Goal: Task Accomplishment & Management: Manage account settings

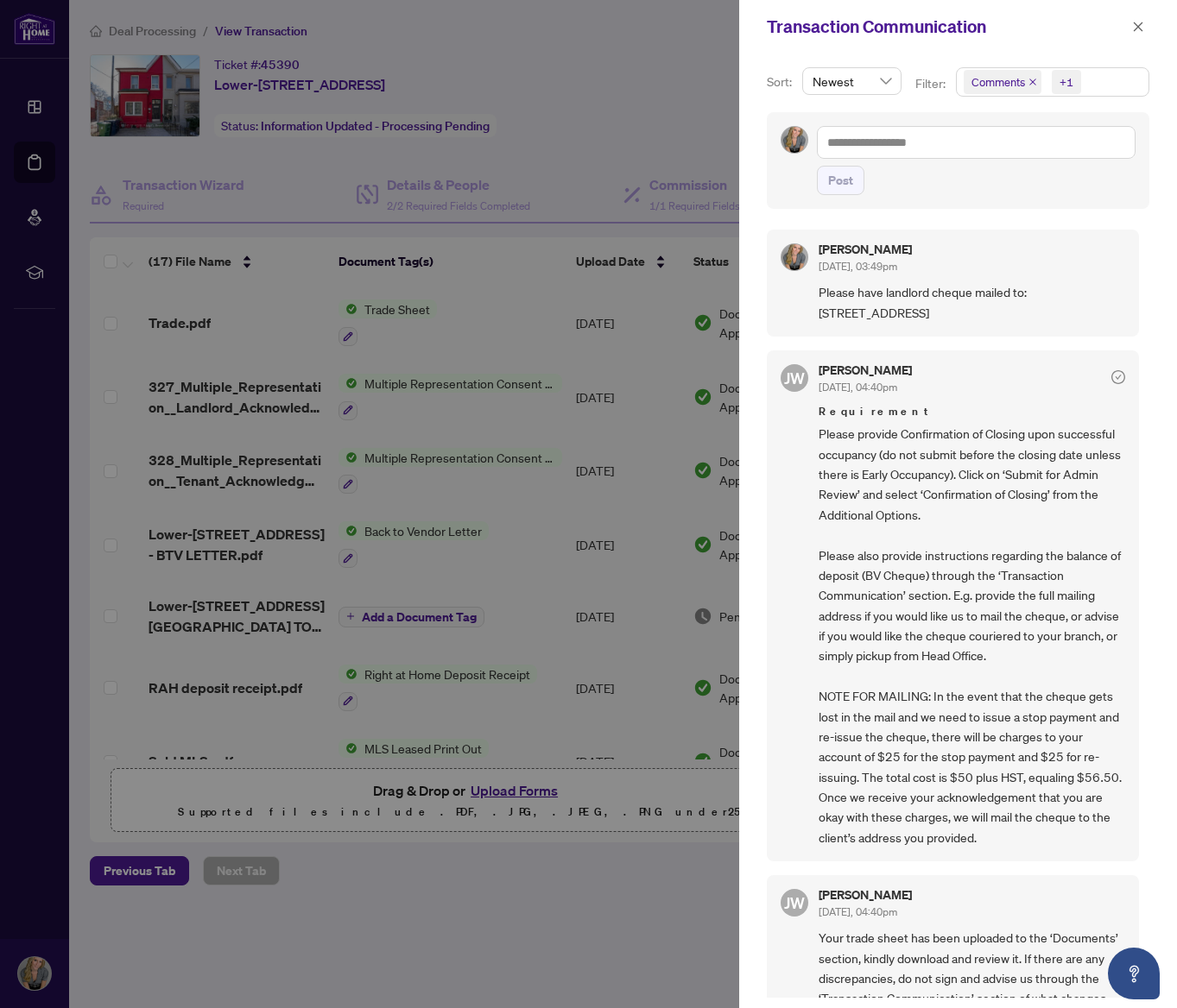
click at [47, 148] on div at bounding box center [588, 504] width 1177 height 1008
click at [1140, 29] on icon "close" at bounding box center [1138, 27] width 12 height 12
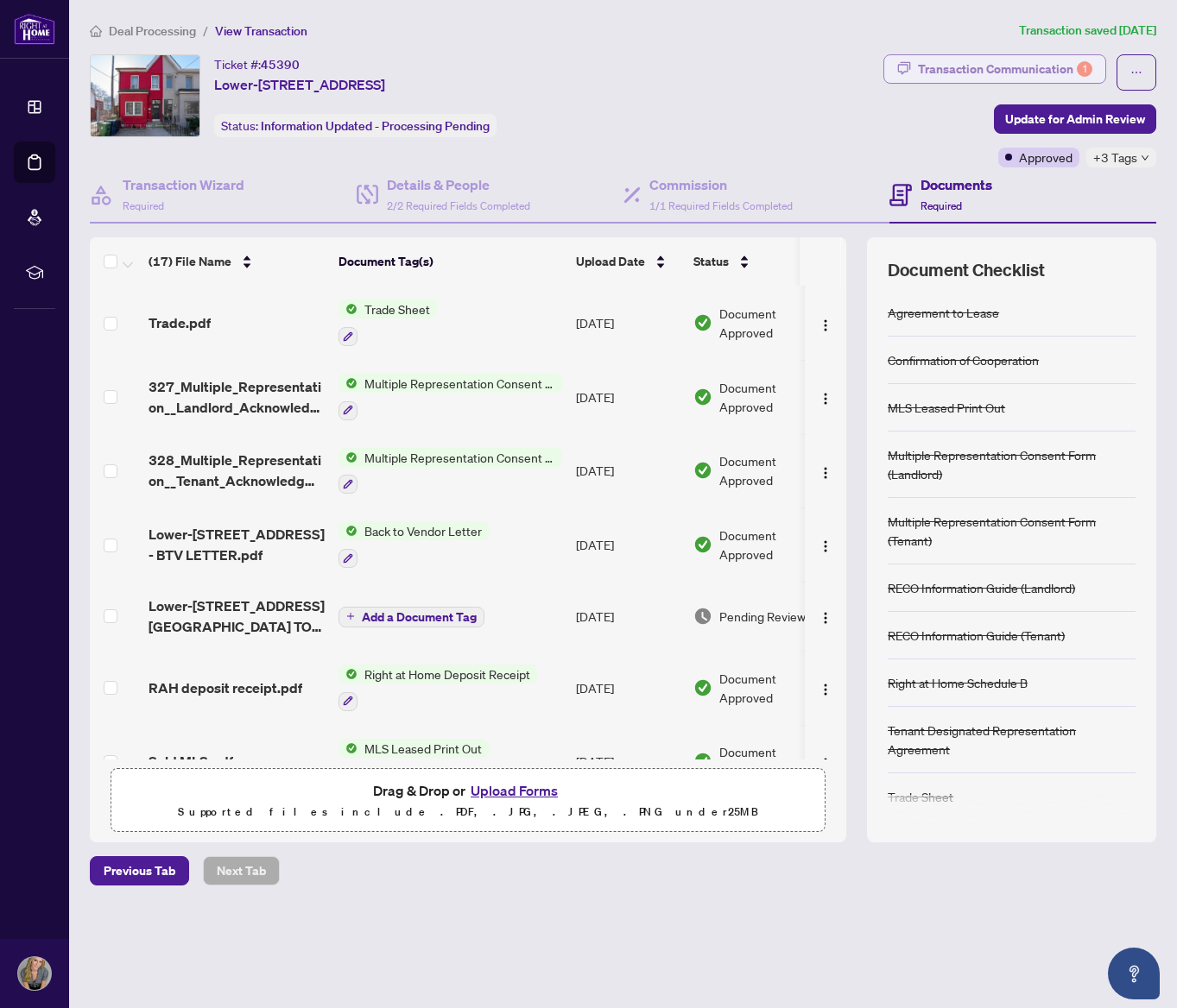
click at [947, 65] on div "Transaction Communication 1" at bounding box center [1005, 69] width 175 height 28
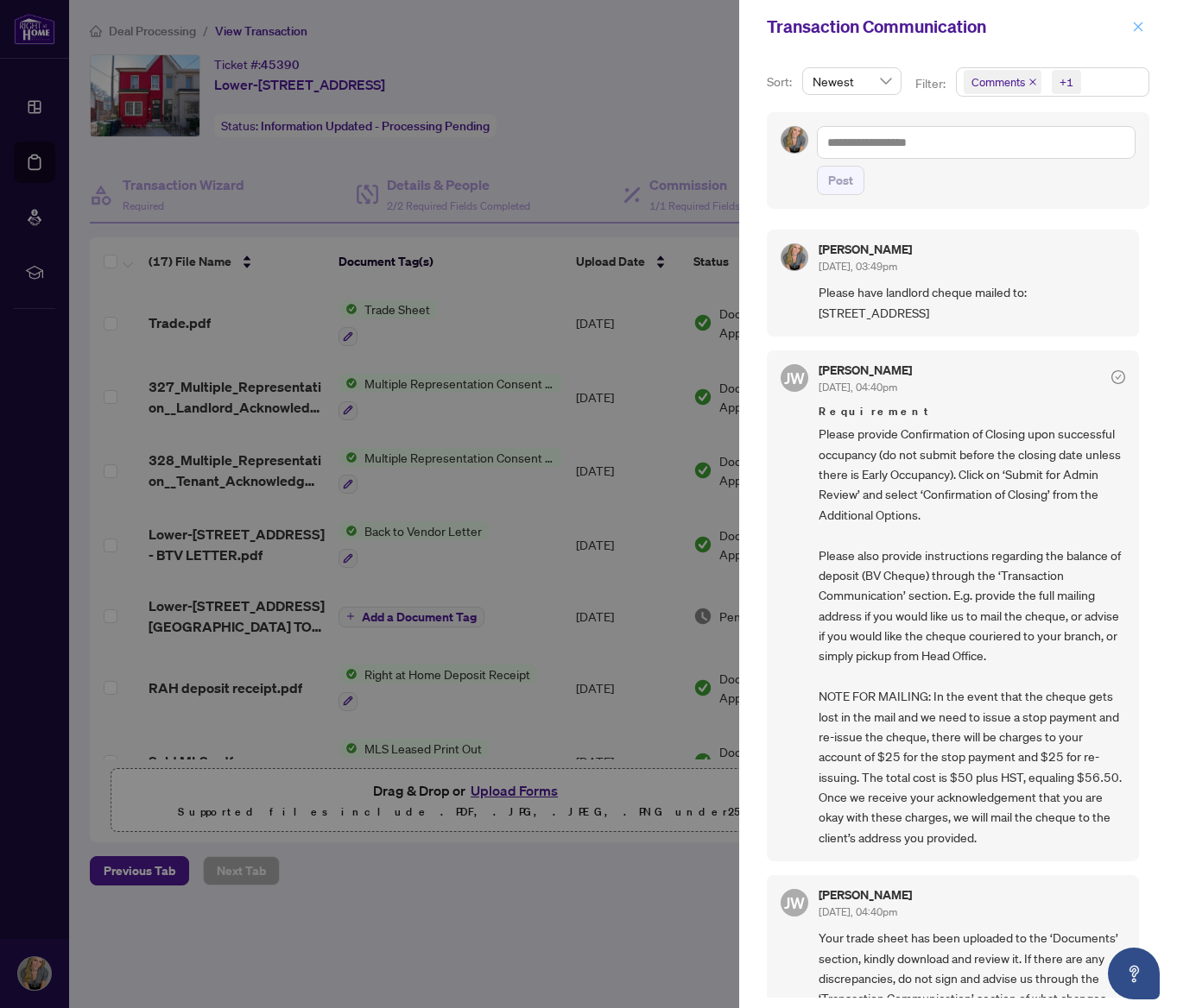
click at [1138, 30] on icon "close" at bounding box center [1138, 27] width 12 height 12
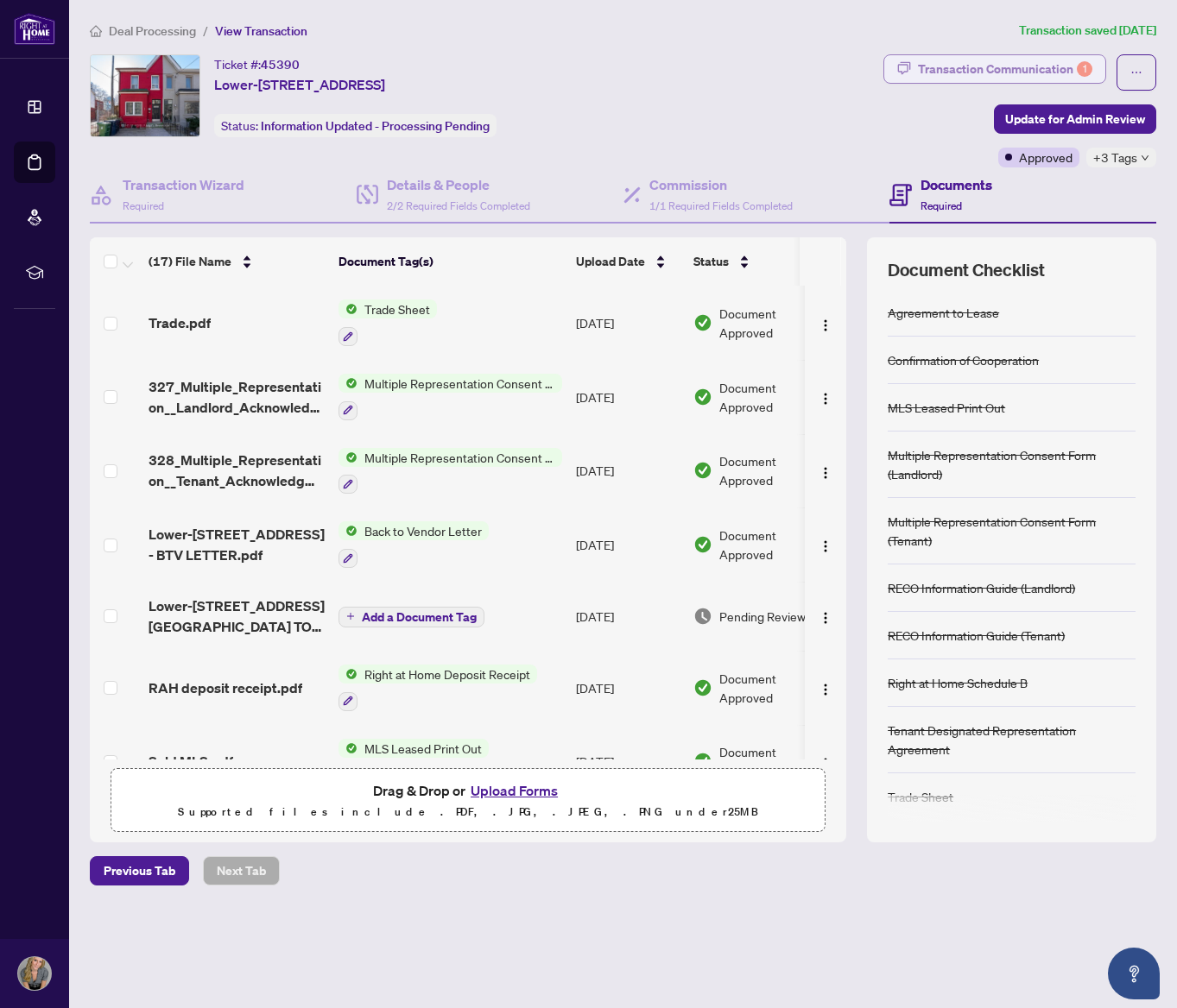
click at [1000, 67] on div "Transaction Communication 1" at bounding box center [1005, 69] width 175 height 28
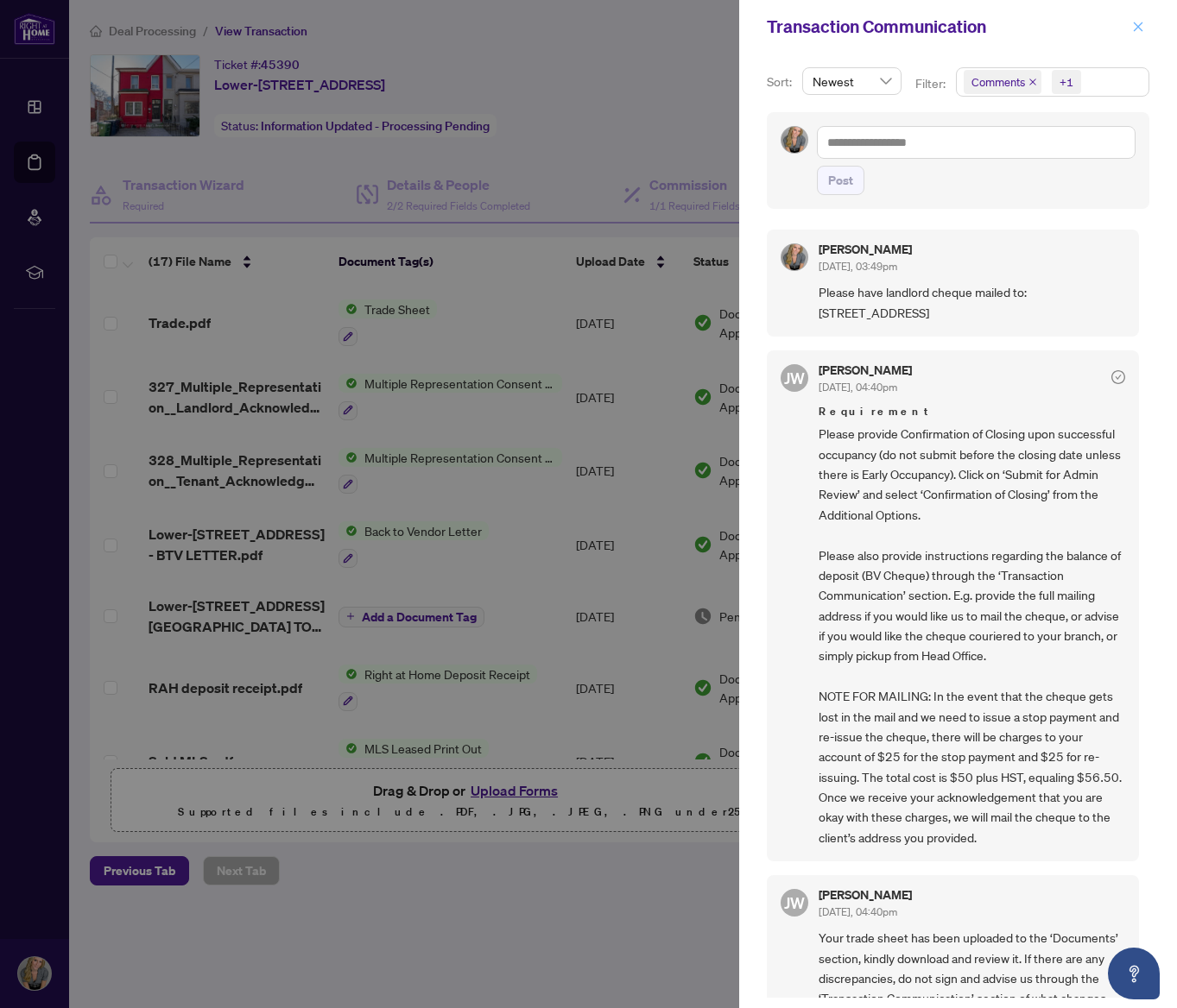
click at [1143, 25] on icon "close" at bounding box center [1138, 27] width 12 height 12
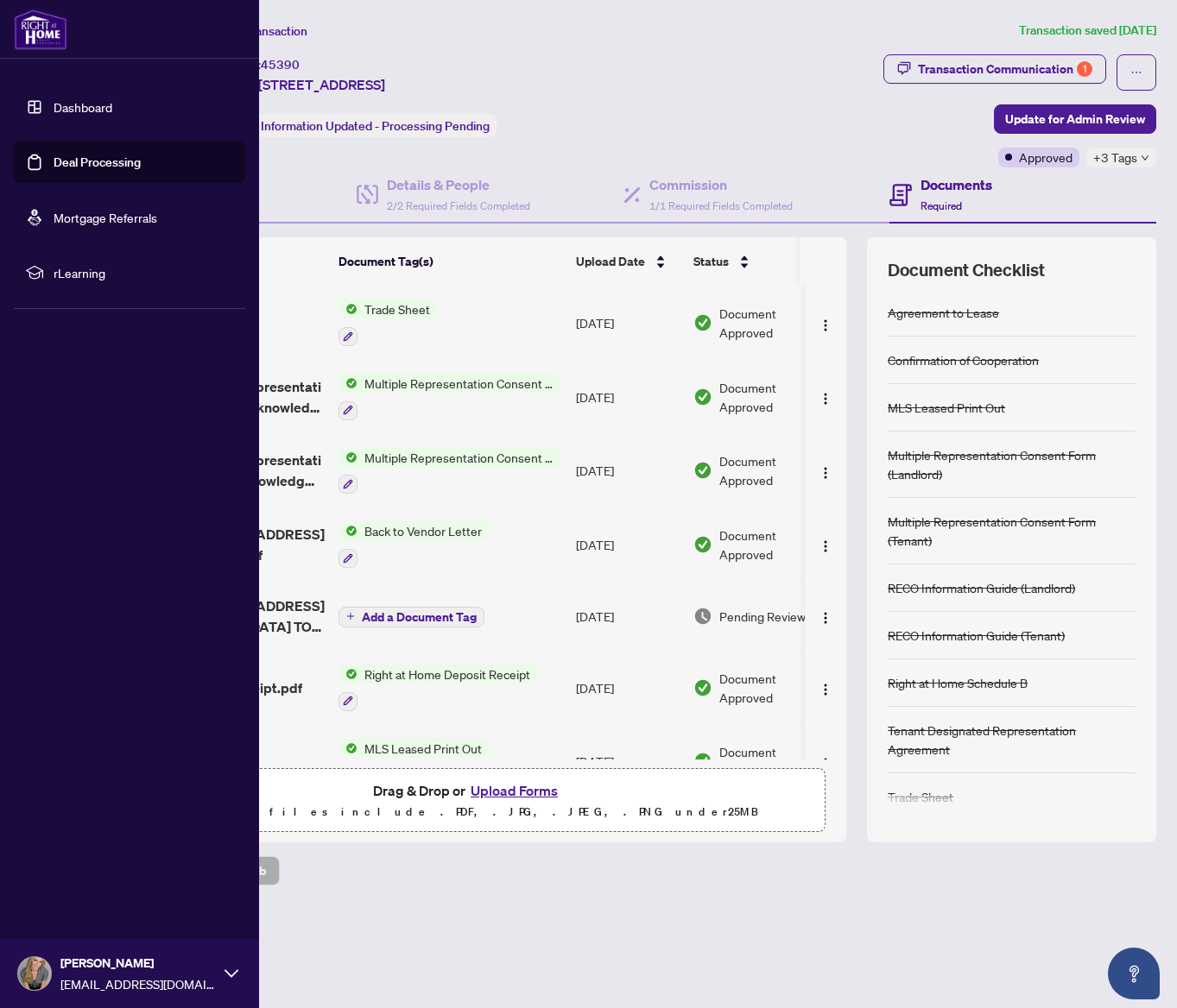
click at [73, 165] on link "Deal Processing" at bounding box center [97, 162] width 87 height 16
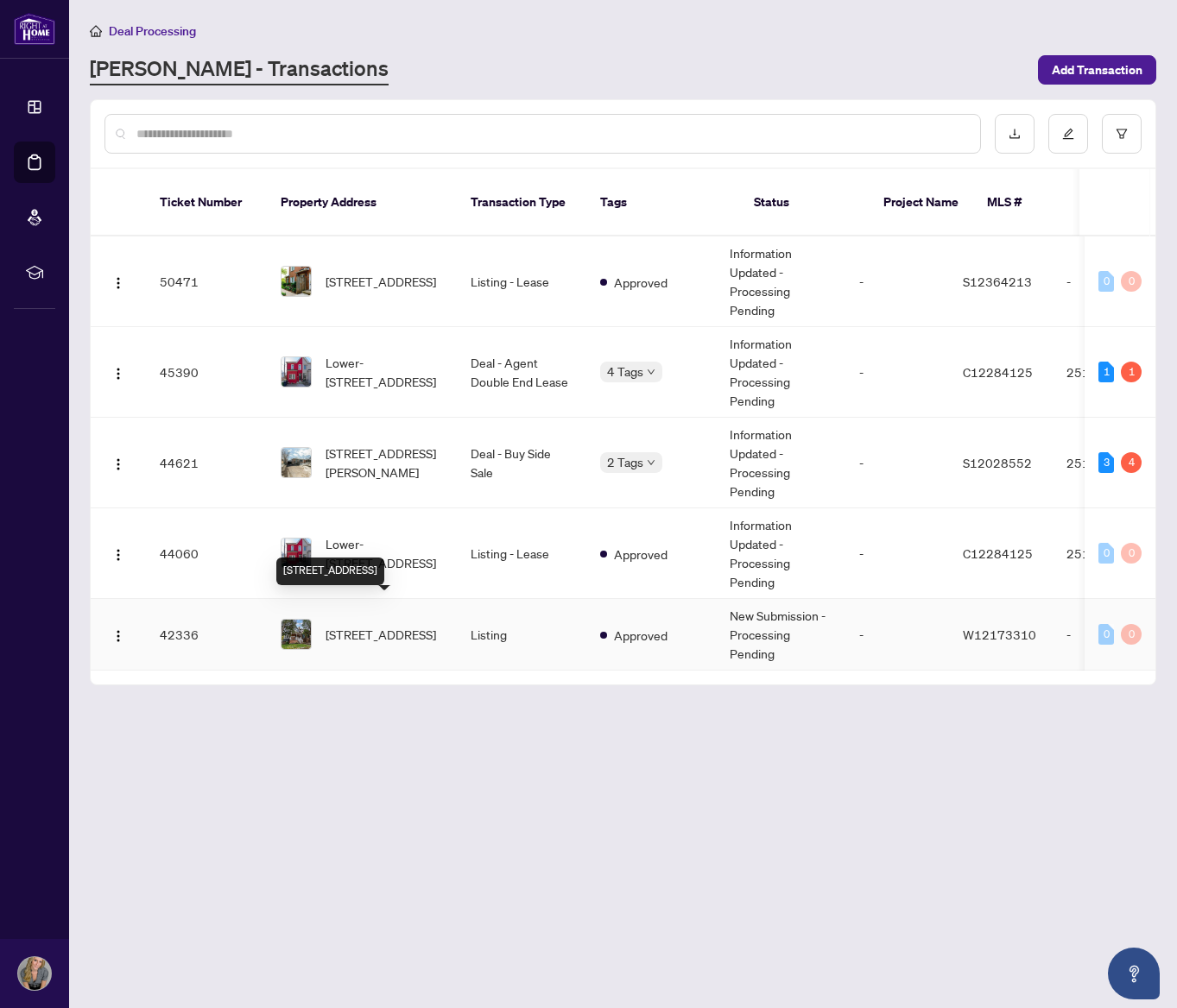
click at [361, 625] on span "[STREET_ADDRESS]" at bounding box center [380, 634] width 110 height 19
